Goal: Information Seeking & Learning: Find specific page/section

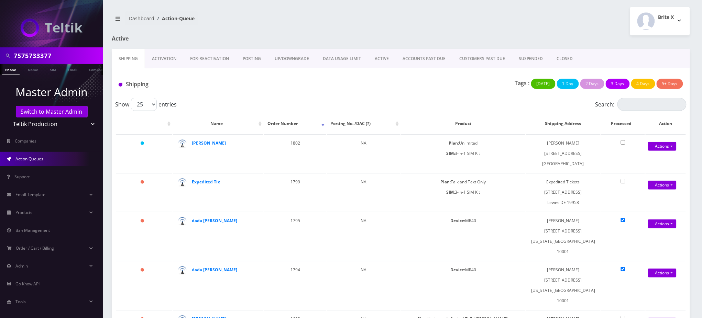
drag, startPoint x: 74, startPoint y: 55, endPoint x: 0, endPoint y: 55, distance: 73.5
click at [0, 55] on div "7575733377" at bounding box center [51, 55] width 103 height 16
type input "accord bus"
click at [31, 70] on link "Name" at bounding box center [32, 69] width 17 height 11
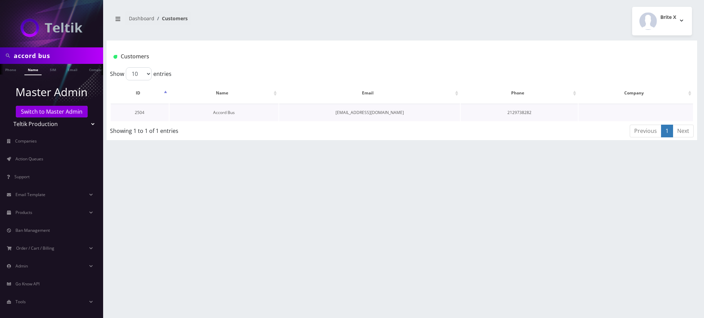
click at [222, 112] on link "Accord Bus" at bounding box center [224, 113] width 22 height 6
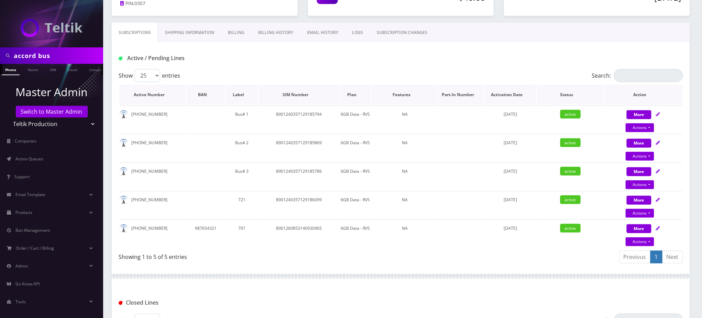
scroll to position [91, 0]
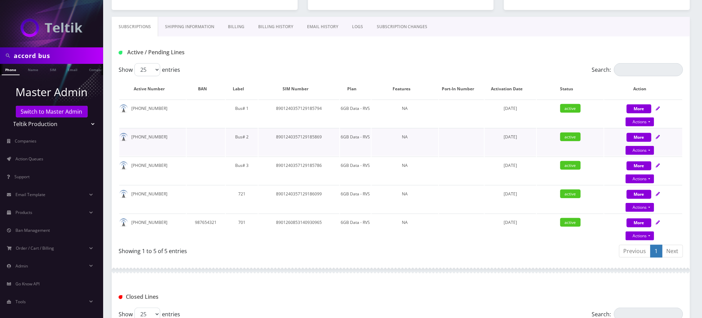
click at [297, 136] on td "8901240357129185869" at bounding box center [298, 142] width 81 height 28
copy td "8901240357129185869"
click at [33, 70] on link "Name" at bounding box center [32, 69] width 17 height 11
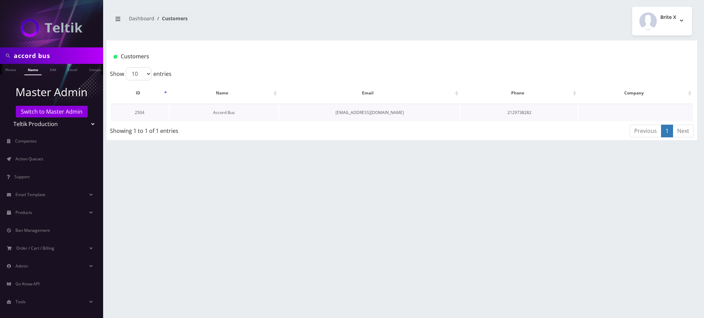
click at [227, 114] on link "Accord Bus" at bounding box center [224, 113] width 22 height 6
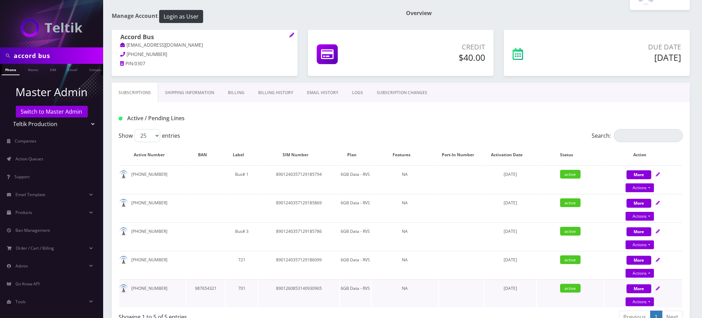
scroll to position [91, 0]
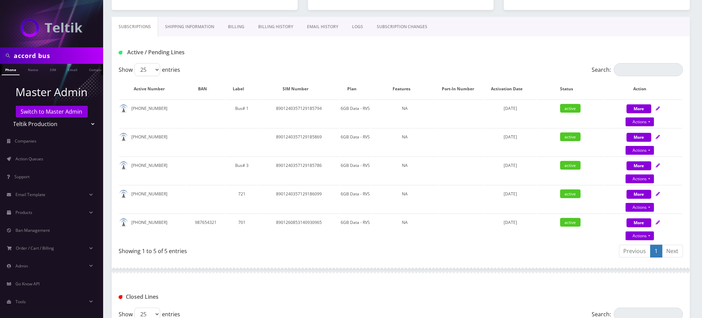
click at [597, 24] on div "Subscriptions Shipping Information Billing Billing History EMAIL HISTORY LOGS S…" at bounding box center [401, 27] width 578 height 20
click at [302, 136] on td "8901240357129185869" at bounding box center [298, 142] width 81 height 28
copy td "8901240357129185869"
click at [204, 28] on link "Shipping Information" at bounding box center [189, 27] width 63 height 20
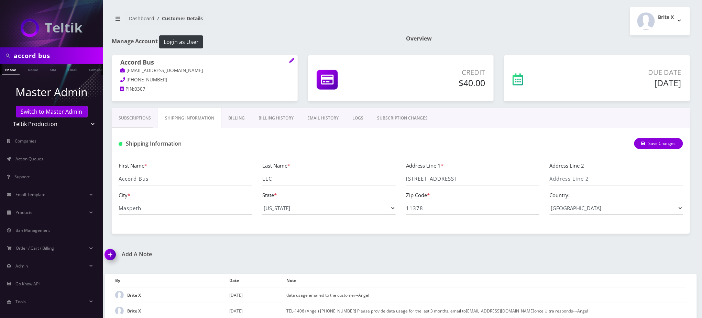
click at [648, 246] on div "accord bus Phone Name SIM Email Company Customer Dashboard Customer Details Bri…" at bounding box center [401, 313] width 602 height 627
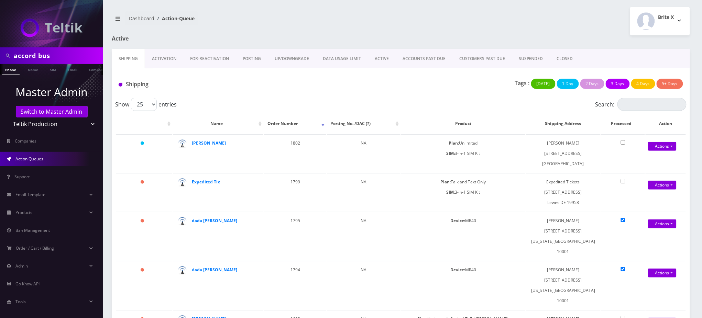
drag, startPoint x: 63, startPoint y: 56, endPoint x: 0, endPoint y: 53, distance: 62.6
click at [0, 53] on div "accord bus" at bounding box center [51, 55] width 103 height 16
paste input "juan.gabriel@royalwealthinvestments.com"
type input "juan.gabriel@royalwealthinvestments.com"
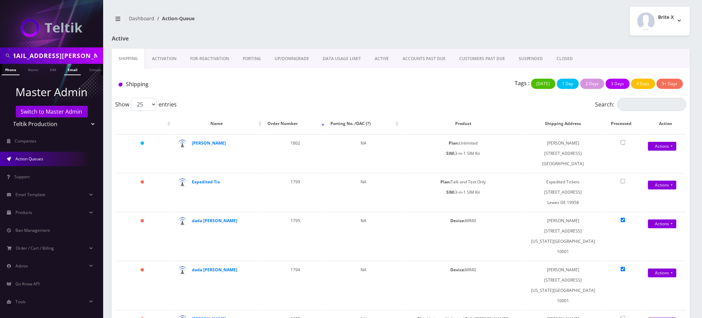
scroll to position [0, 0]
click at [72, 71] on link "Email" at bounding box center [72, 69] width 16 height 11
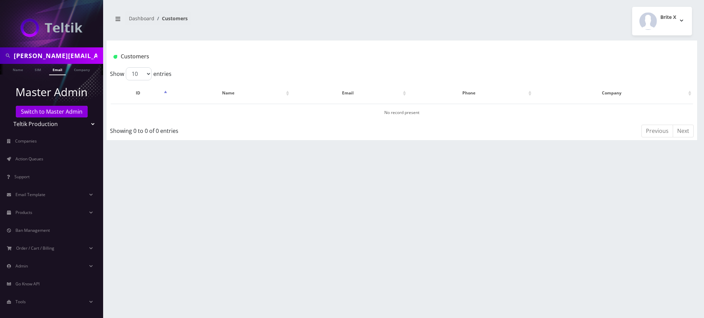
scroll to position [0, 16]
